Goal: Task Accomplishment & Management: Manage account settings

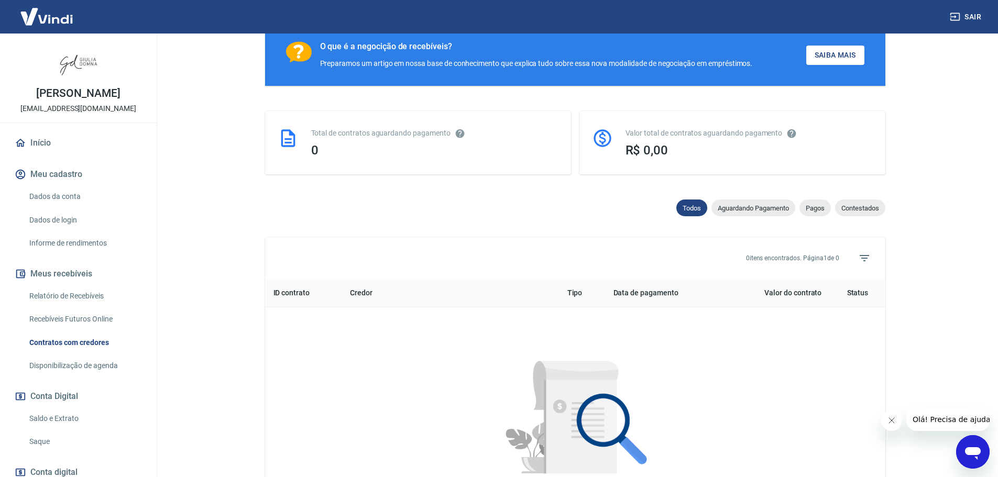
scroll to position [127, 0]
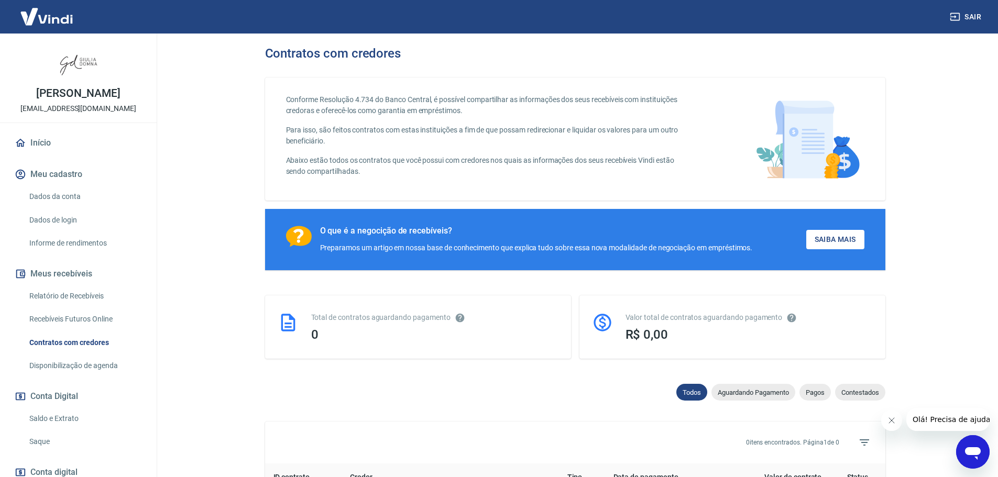
click at [67, 195] on link "Dados da conta" at bounding box center [84, 196] width 119 height 21
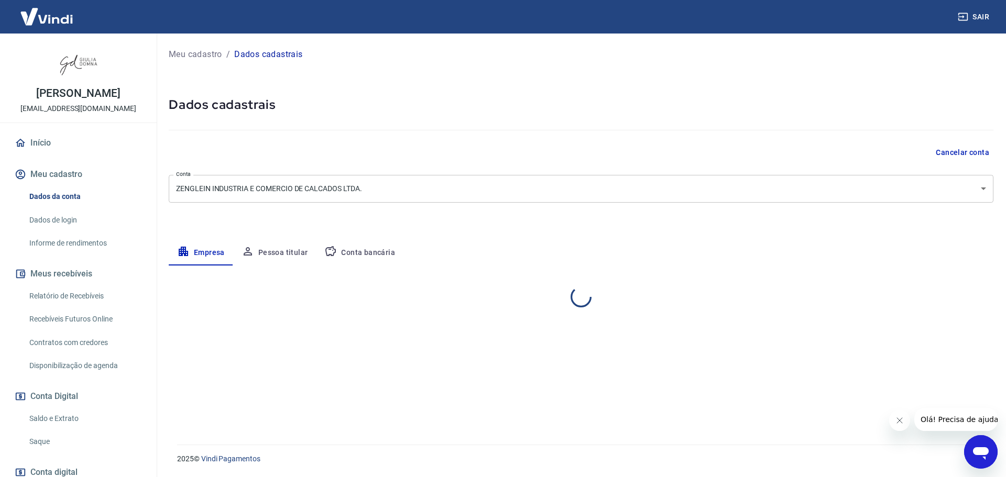
select select "RS"
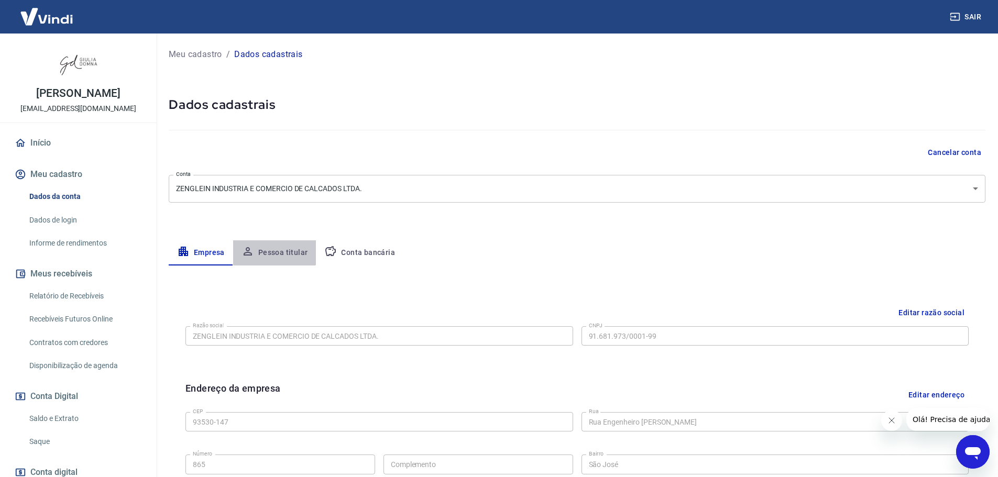
click at [269, 249] on button "Pessoa titular" at bounding box center [274, 252] width 83 height 25
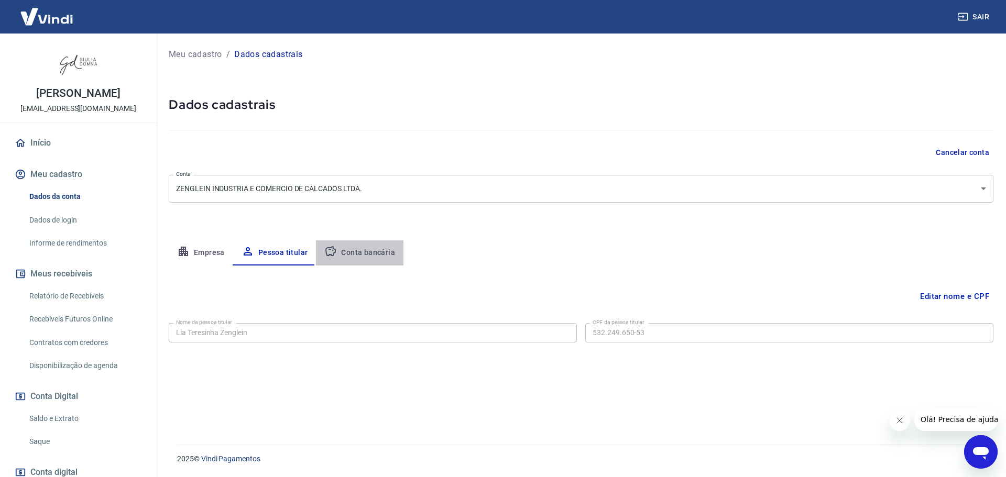
click at [358, 254] on button "Conta bancária" at bounding box center [359, 252] width 87 height 25
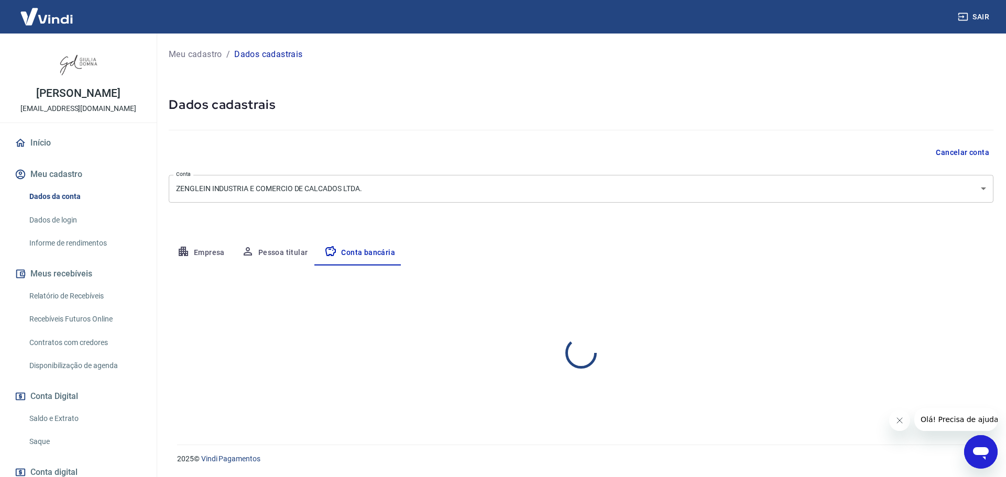
select select "1"
click at [40, 221] on link "Dados de login" at bounding box center [84, 220] width 119 height 21
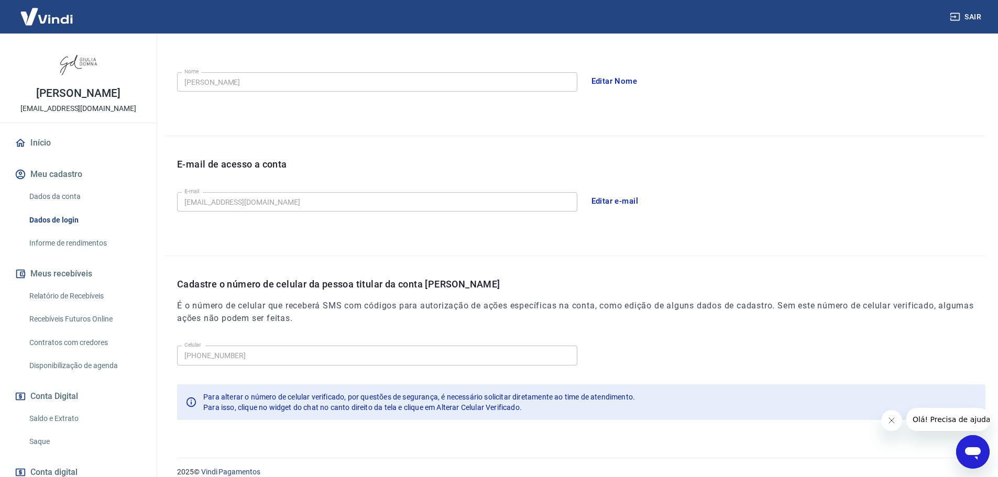
scroll to position [194, 0]
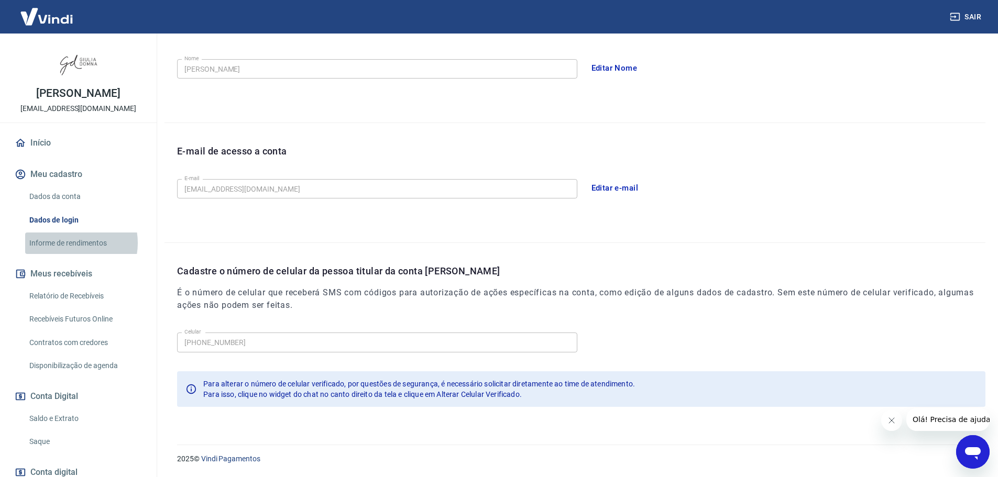
click at [69, 243] on link "Informe de rendimentos" at bounding box center [84, 243] width 119 height 21
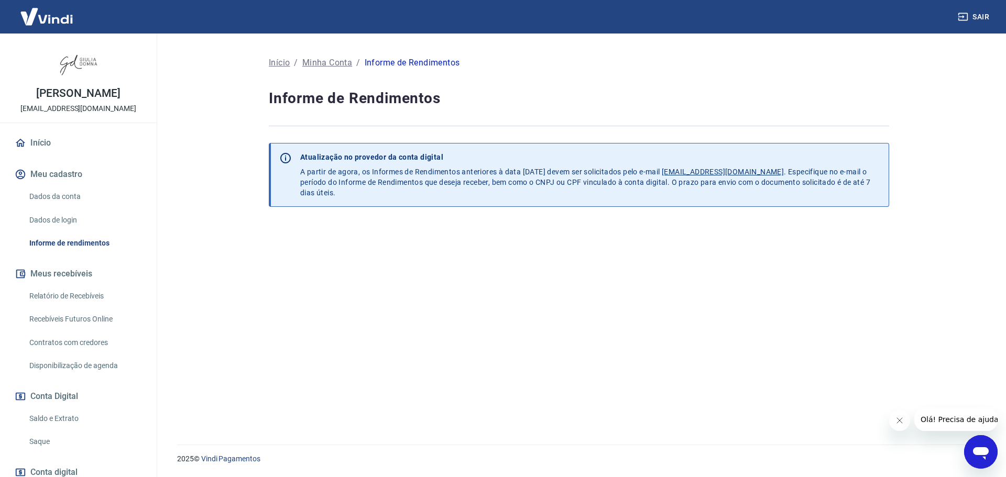
click at [67, 298] on link "Relatório de Recebíveis" at bounding box center [84, 295] width 119 height 21
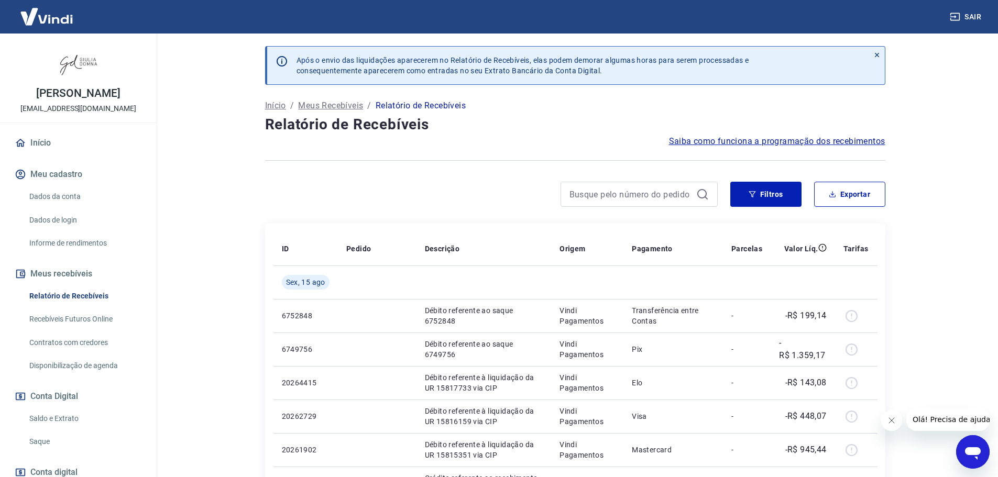
click at [84, 321] on link "Recebíveis Futuros Online" at bounding box center [84, 319] width 119 height 21
